Goal: Information Seeking & Learning: Find specific page/section

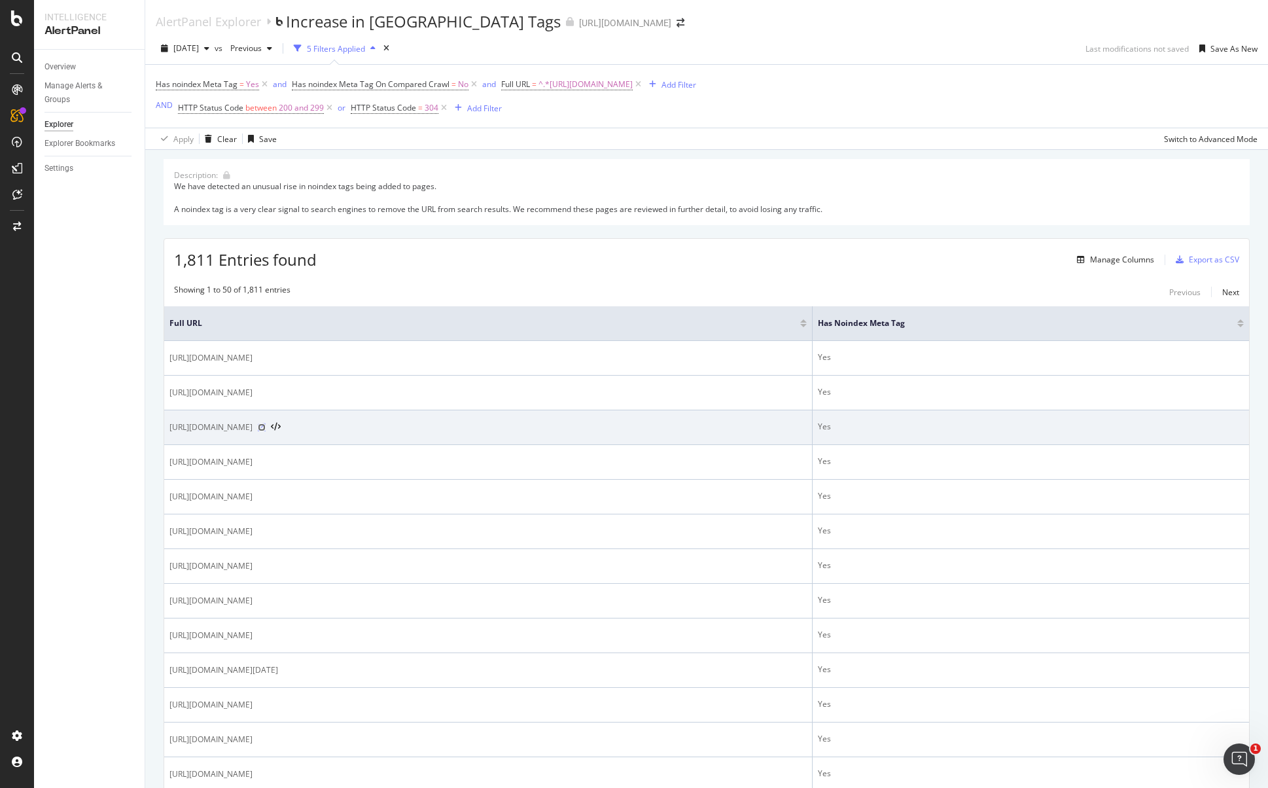
click at [266, 425] on icon at bounding box center [262, 427] width 8 height 8
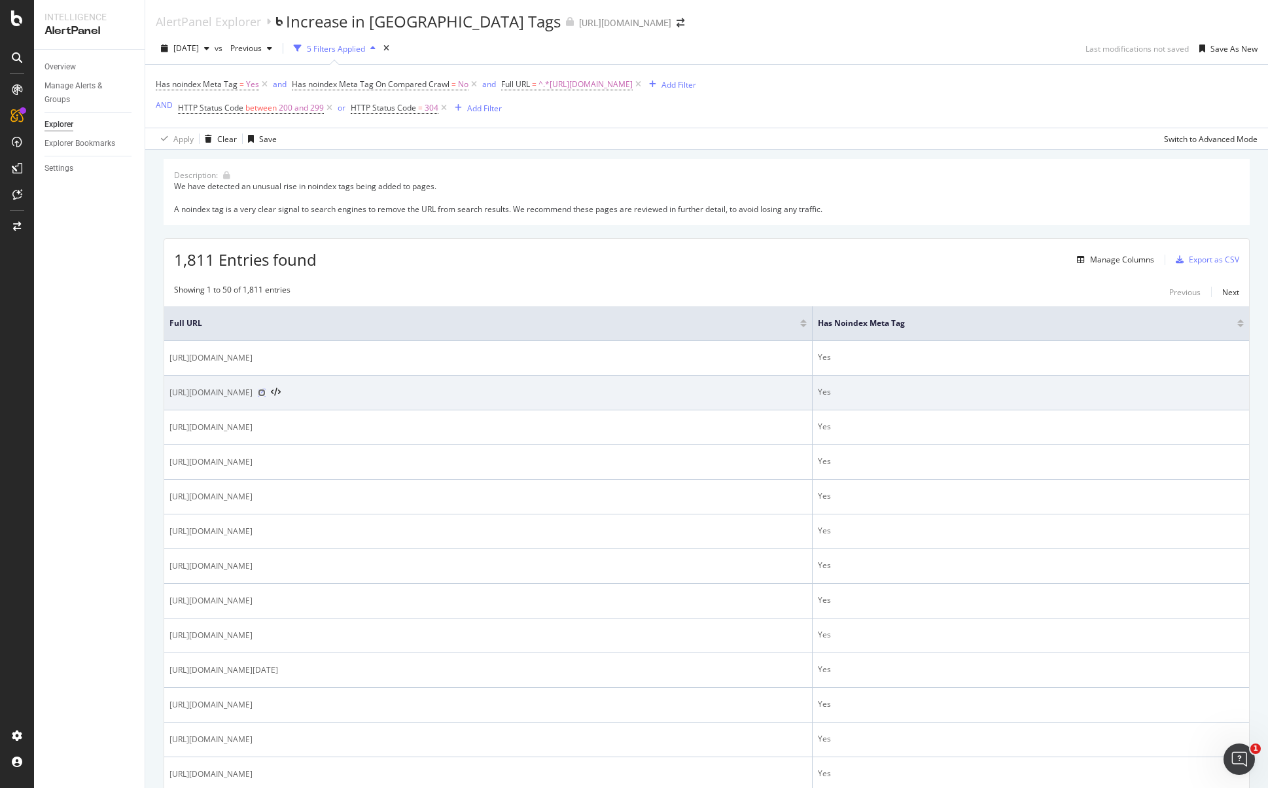
click at [266, 395] on icon at bounding box center [262, 393] width 8 height 8
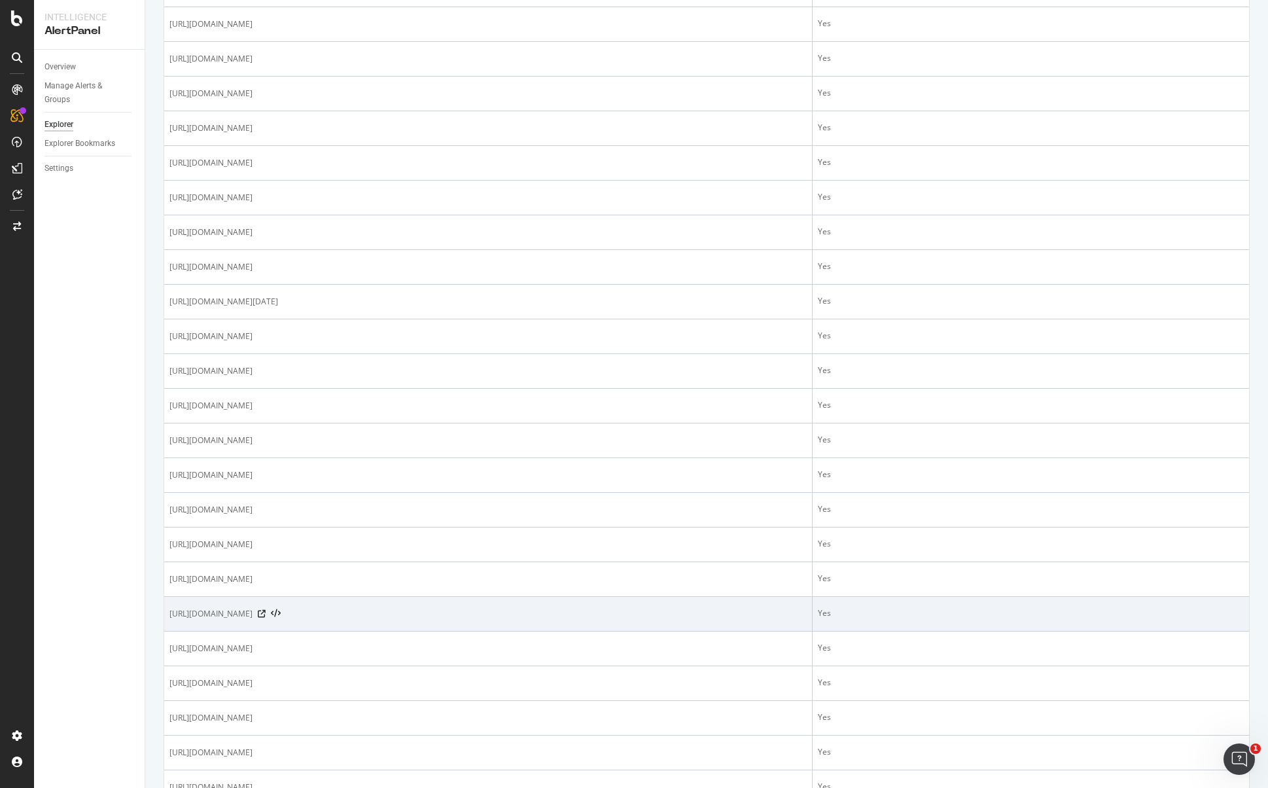
scroll to position [388, 0]
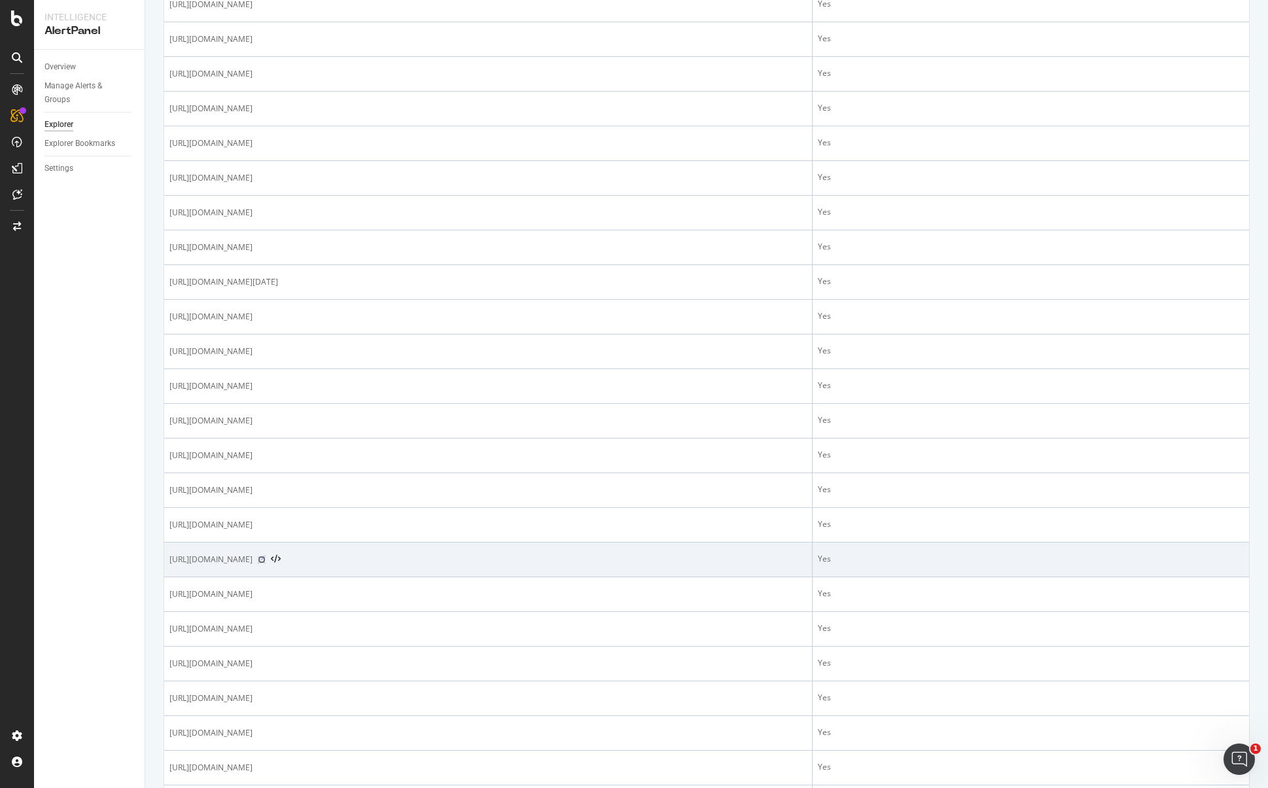
click at [266, 562] on icon at bounding box center [262, 560] width 8 height 8
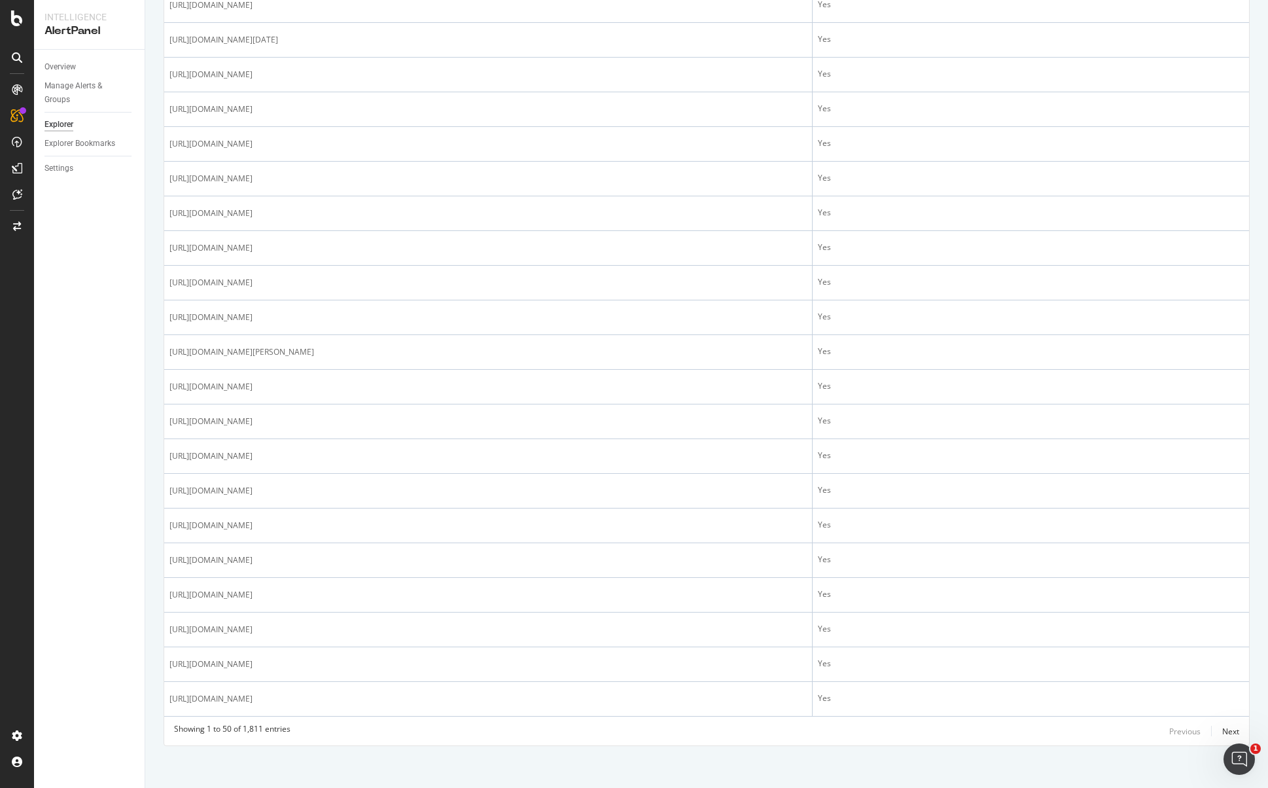
scroll to position [1362, 0]
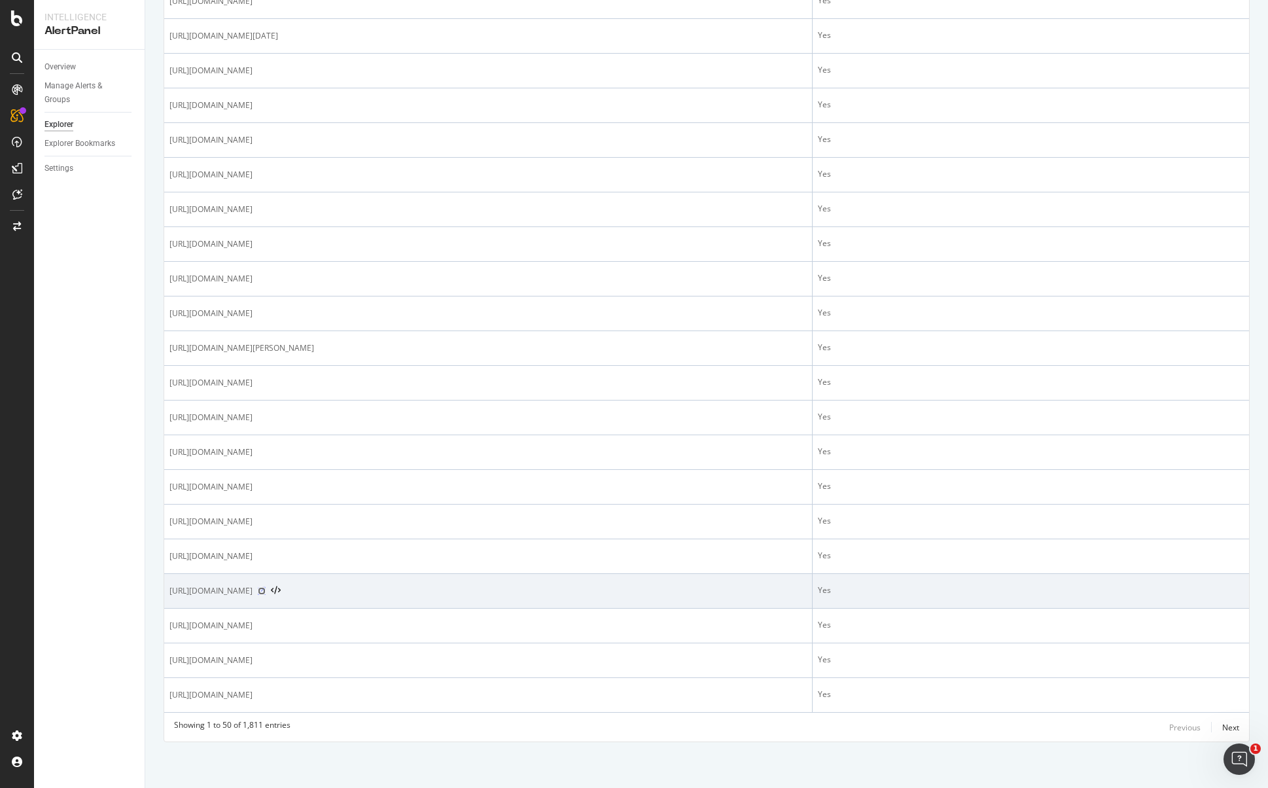
click at [266, 589] on icon at bounding box center [262, 591] width 8 height 8
